Goal: Information Seeking & Learning: Find specific fact

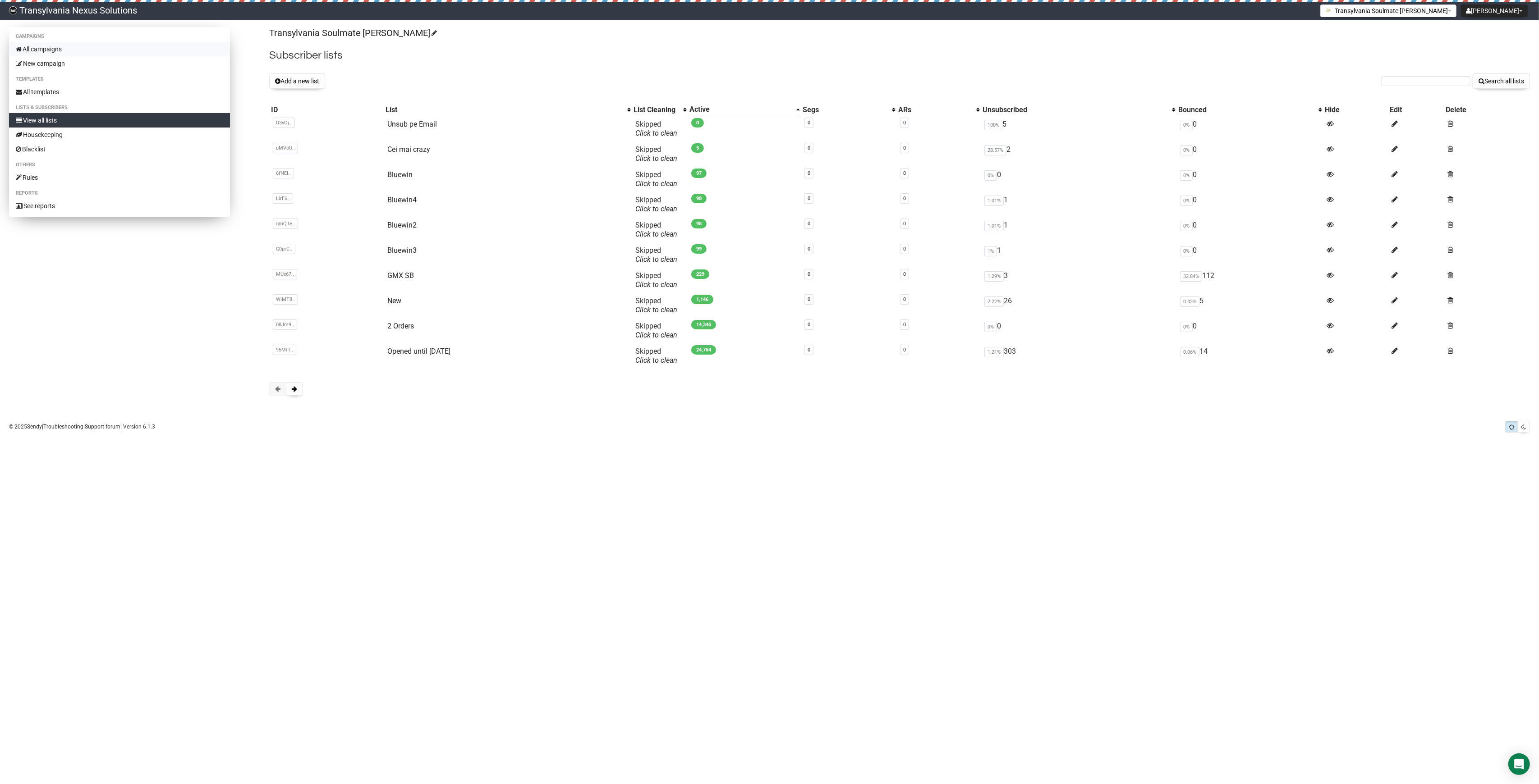
click at [60, 42] on link "All campaigns" at bounding box center [119, 49] width 221 height 14
click at [1407, 89] on div "Transylvania Soulmate Decoder Subscriber lists Add a new list Search all lists …" at bounding box center [900, 216] width 1261 height 377
click at [1408, 83] on input "text" at bounding box center [1426, 81] width 90 height 10
type input "beziehe"
click at [1473, 73] on button "Search all lists" at bounding box center [1501, 81] width 57 height 16
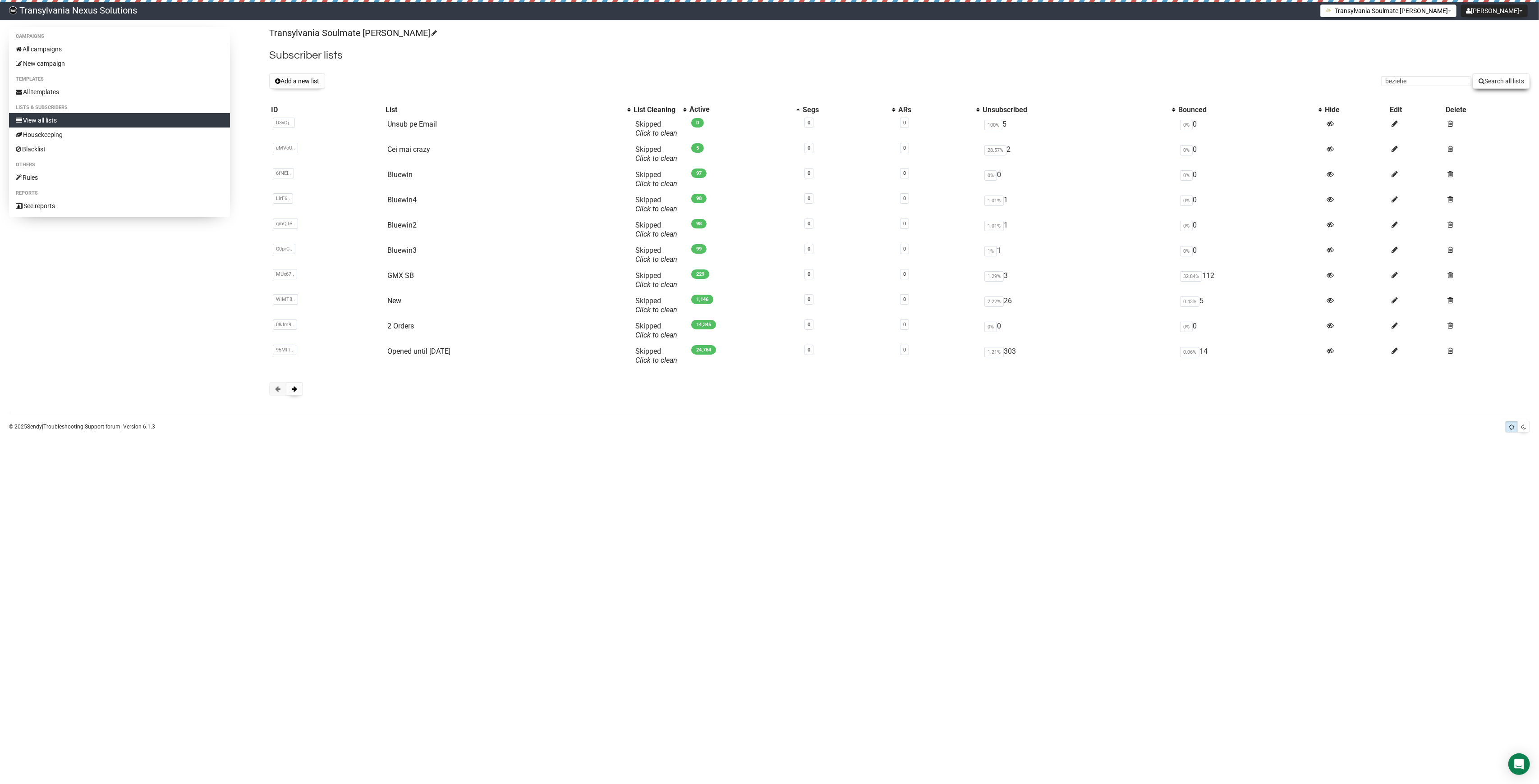
click at [1495, 82] on button "Search all lists" at bounding box center [1501, 81] width 57 height 16
click at [66, 49] on link "All campaigns" at bounding box center [119, 49] width 221 height 14
click at [298, 398] on div "Transylvania Soulmate Decoder Subscriber lists Add a new list Search all lists …" at bounding box center [900, 216] width 1261 height 377
click at [298, 396] on div "Transylvania Soulmate Decoder Subscriber lists Add a new list Search all lists …" at bounding box center [900, 216] width 1261 height 377
click at [299, 388] on button at bounding box center [295, 389] width 17 height 14
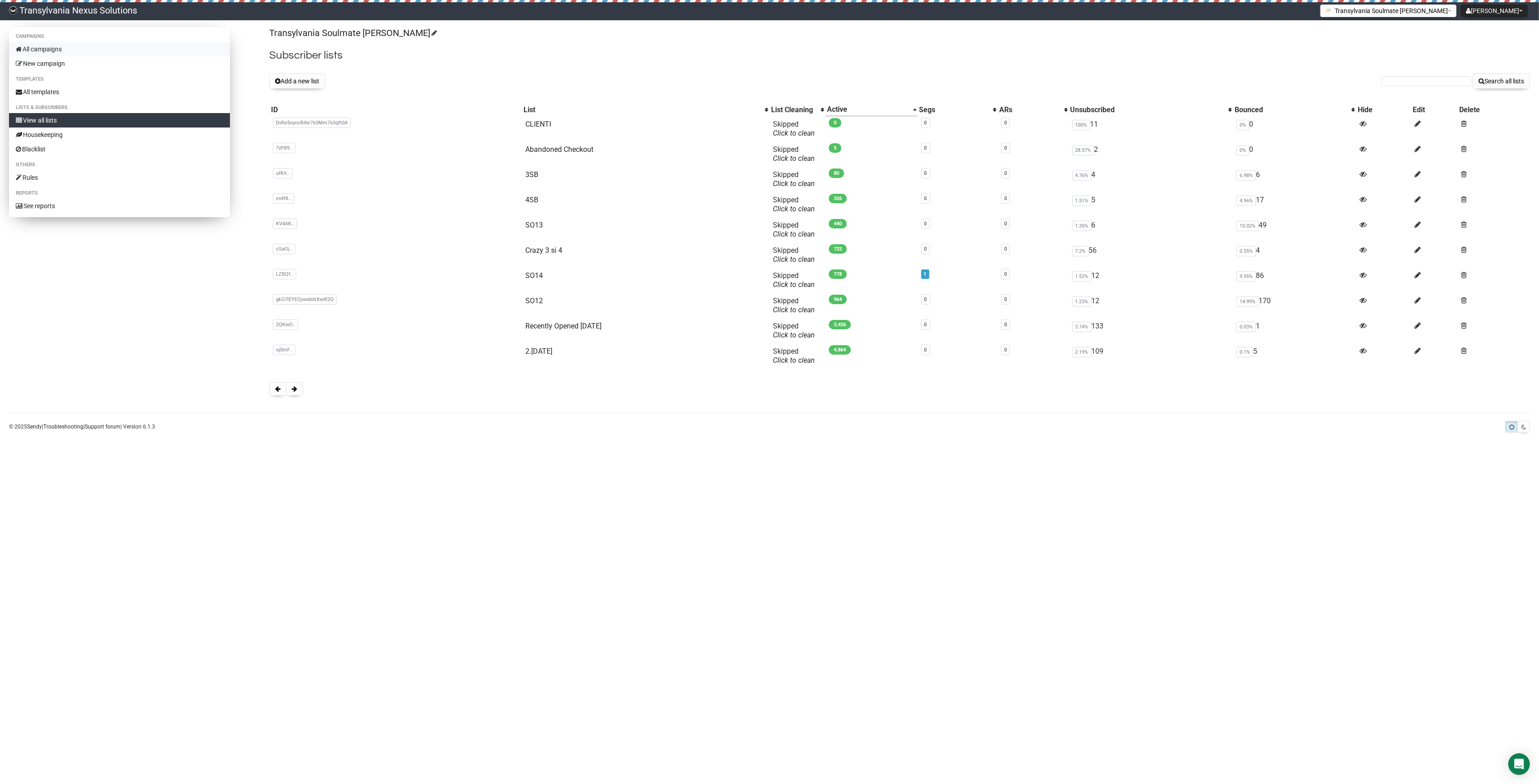
click at [67, 48] on link "All campaigns" at bounding box center [119, 49] width 221 height 14
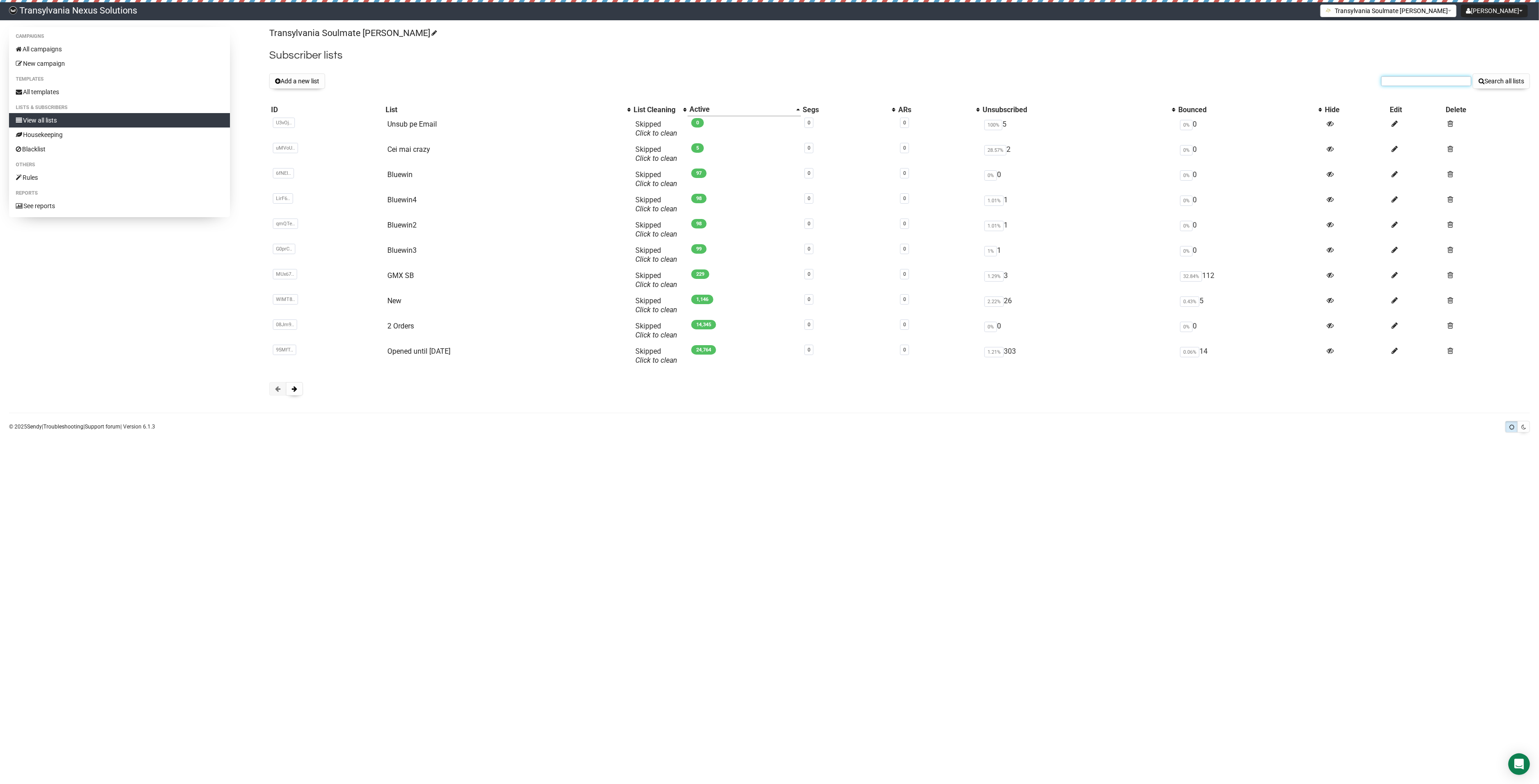
click at [1439, 78] on input "text" at bounding box center [1426, 81] width 90 height 10
paste input "[PERSON_NAME][EMAIL_ADDRESS][DOMAIN_NAME]"
type input "[PERSON_NAME][EMAIL_ADDRESS][DOMAIN_NAME]"
click at [1487, 85] on button "Search all lists" at bounding box center [1501, 81] width 57 height 16
click at [297, 388] on span at bounding box center [294, 389] width 5 height 7
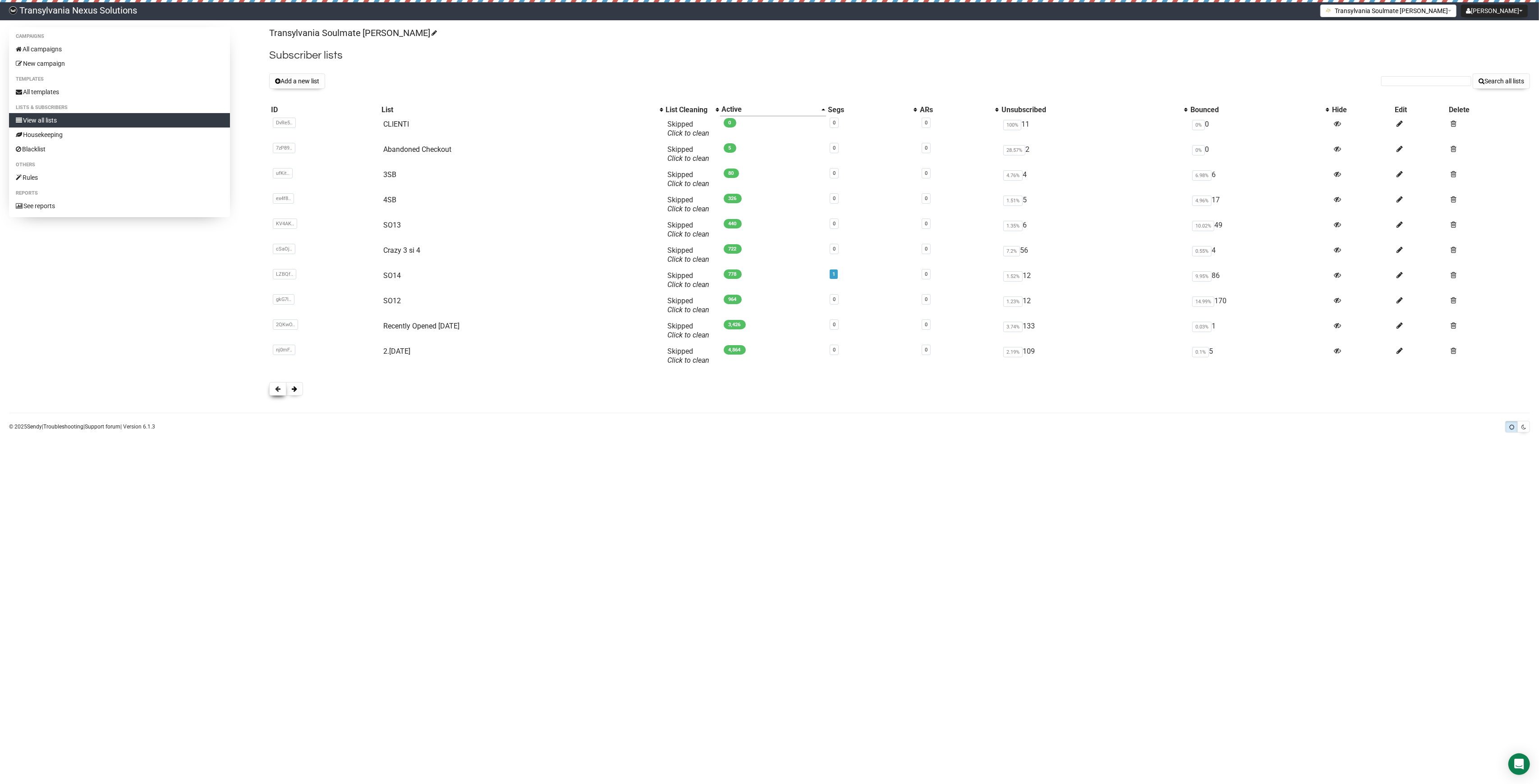
click at [278, 392] on span at bounding box center [277, 389] width 5 height 7
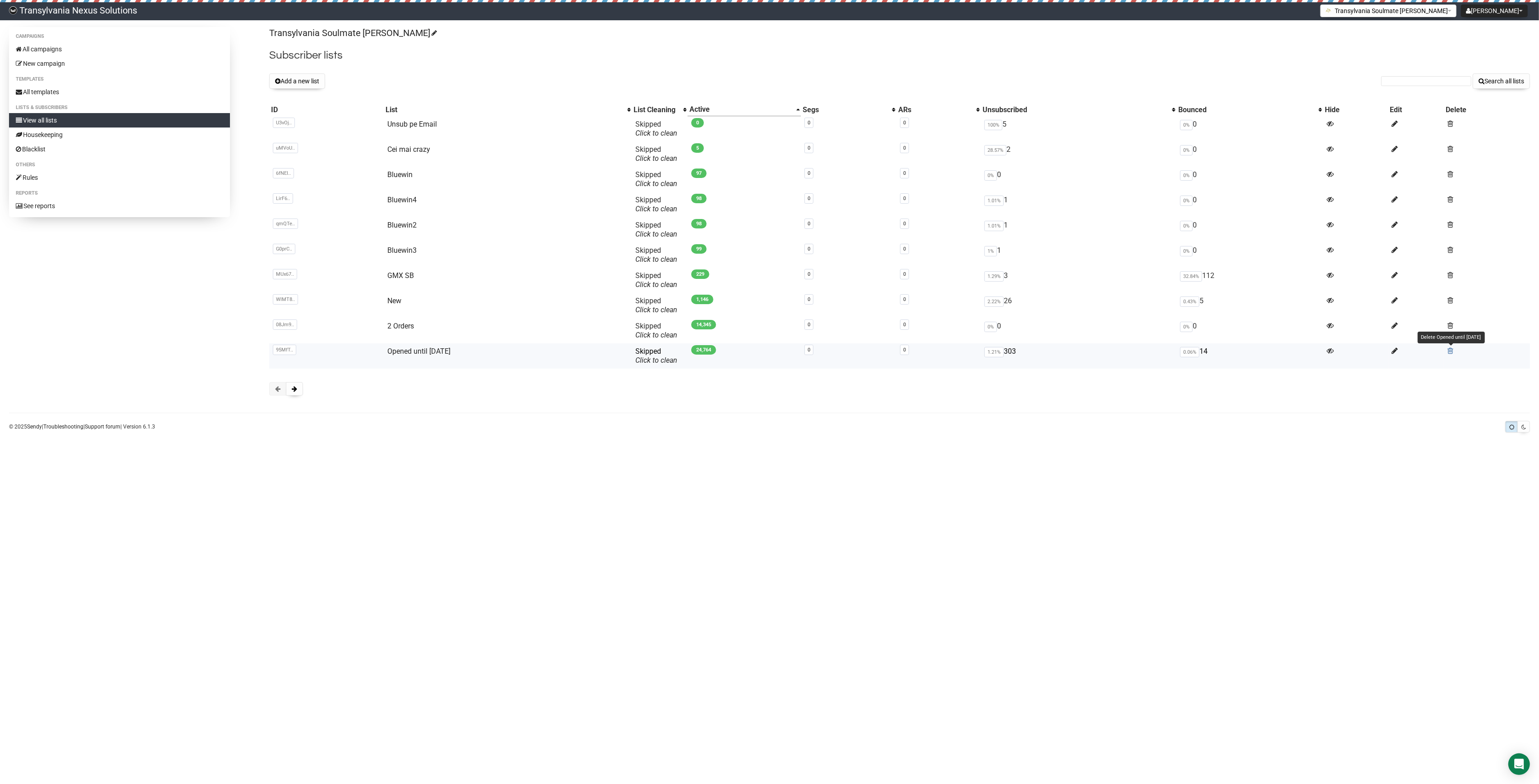
click at [1452, 352] on span at bounding box center [1451, 351] width 6 height 8
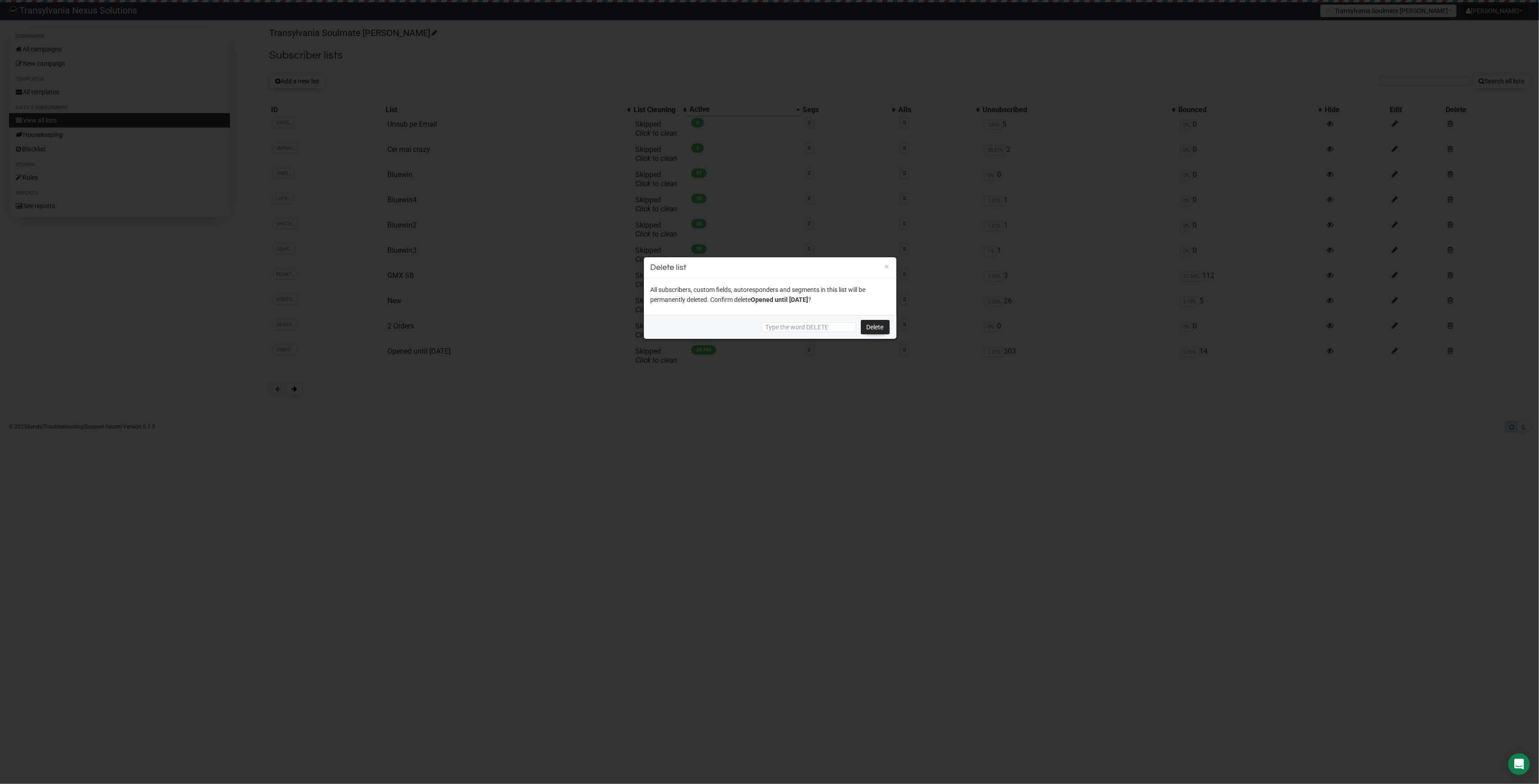
drag, startPoint x: 691, startPoint y: 506, endPoint x: 663, endPoint y: 462, distance: 52.2
click at [694, 500] on div at bounding box center [770, 392] width 1539 height 784
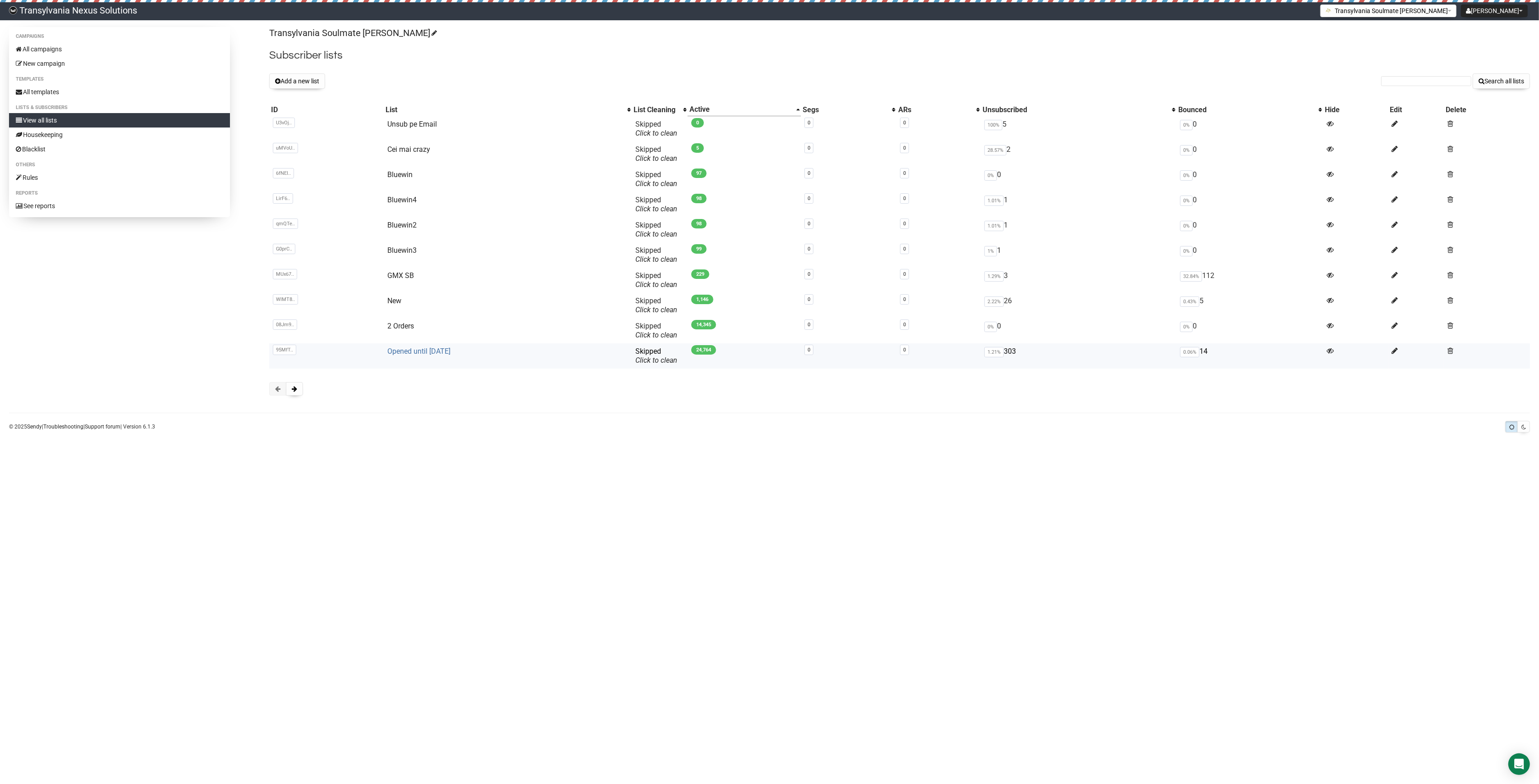
click at [416, 348] on link "Opened until [DATE]" at bounding box center [419, 351] width 63 height 8
click at [1409, 71] on div "Transylvania Soulmate [PERSON_NAME] Subscriber lists Add a new list Search all …" at bounding box center [900, 216] width 1261 height 377
click at [1396, 82] on input "text" at bounding box center [1426, 81] width 90 height 10
paste input "lokay.ipad@gmail.com"
click at [1393, 84] on input "lokay.ipad@gmail.com" at bounding box center [1426, 81] width 90 height 10
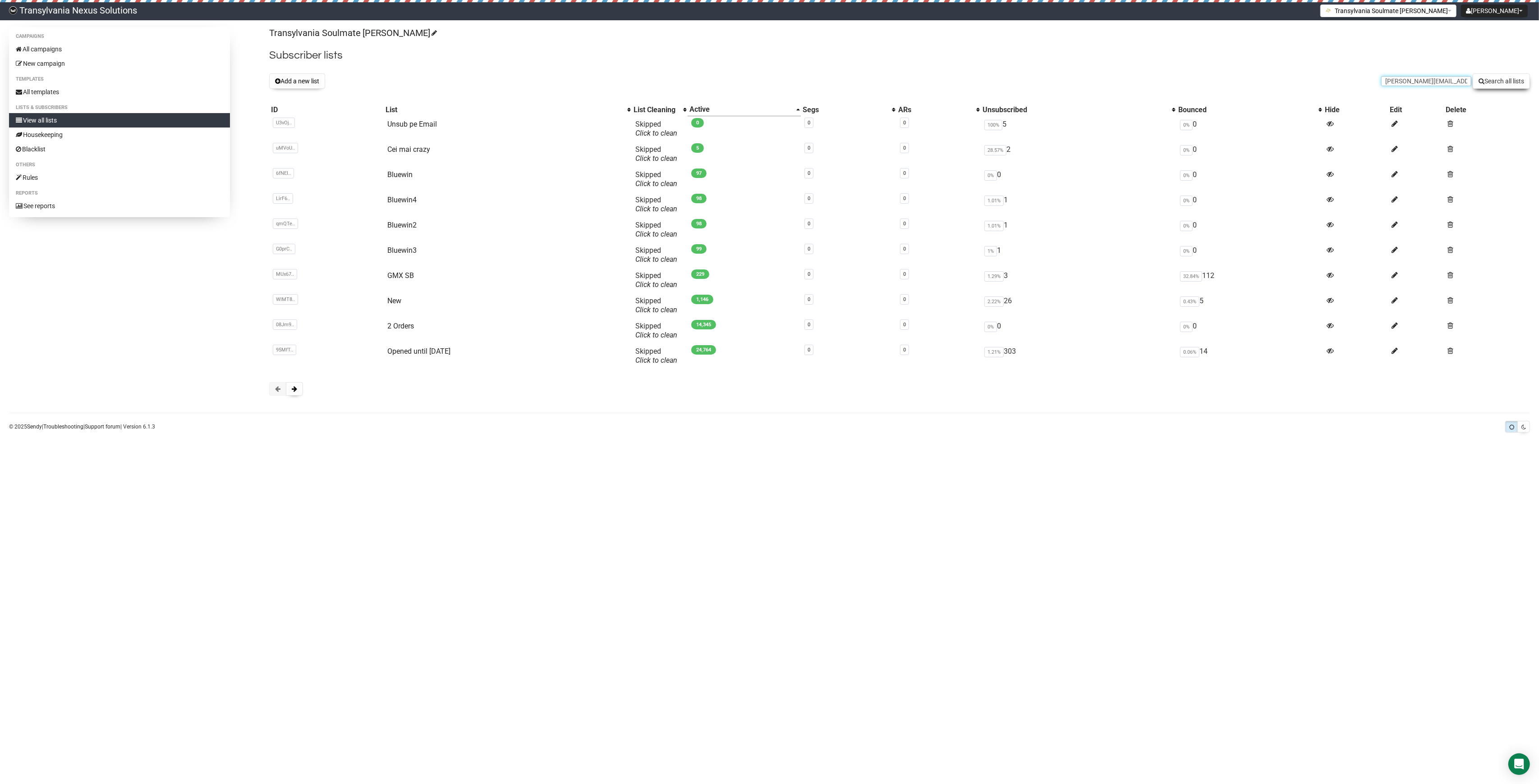
type input "lokay.ipad@gmail.com"
click at [1501, 84] on button "Search all lists" at bounding box center [1501, 81] width 57 height 16
click at [1396, 85] on input "text" at bounding box center [1426, 81] width 90 height 10
paste input "[EMAIL_ADDRESS][PERSON_NAME][DOMAIN_NAME]"
type input "[EMAIL_ADDRESS][PERSON_NAME][DOMAIN_NAME]"
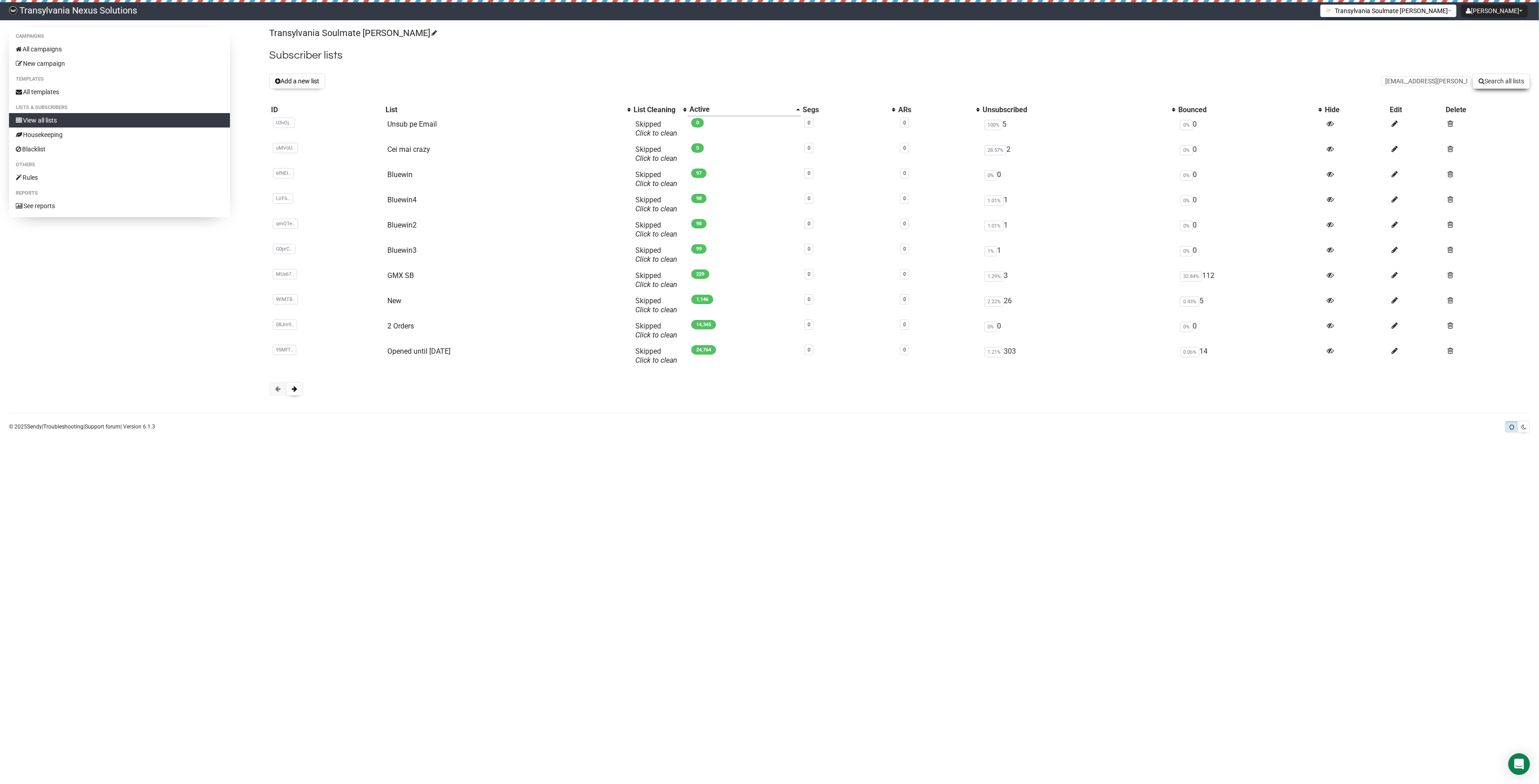
click at [1498, 89] on button "Search all lists" at bounding box center [1501, 81] width 57 height 16
click at [70, 47] on link "All campaigns" at bounding box center [119, 49] width 221 height 14
